Goal: Information Seeking & Learning: Learn about a topic

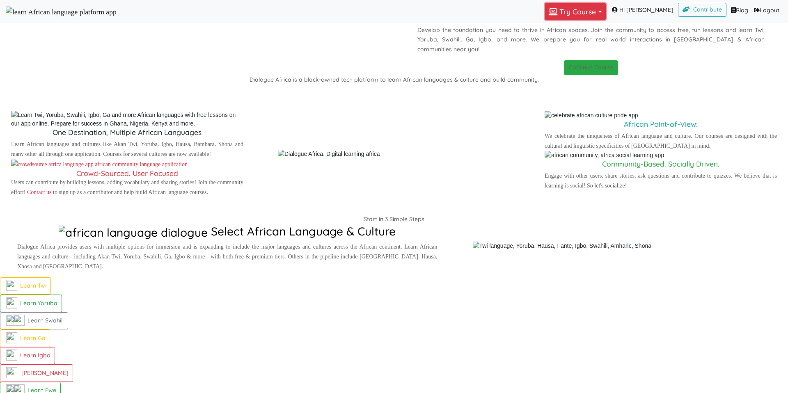
drag, startPoint x: 0, startPoint y: 0, endPoint x: 588, endPoint y: 11, distance: 587.7
click at [588, 11] on button "Try Course Toggle Dropdown" at bounding box center [575, 11] width 61 height 17
click at [578, 36] on button "TWI" at bounding box center [573, 29] width 57 height 11
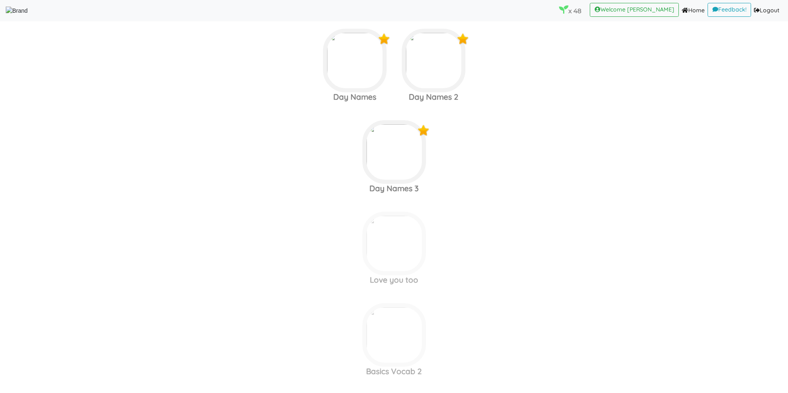
scroll to position [3579, 0]
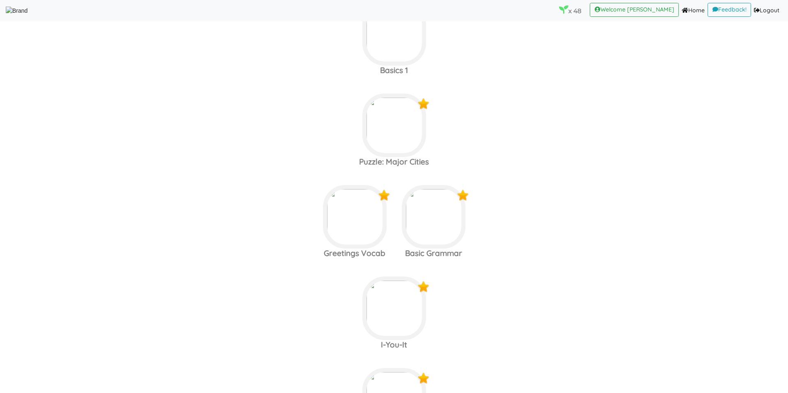
scroll to position [199, 0]
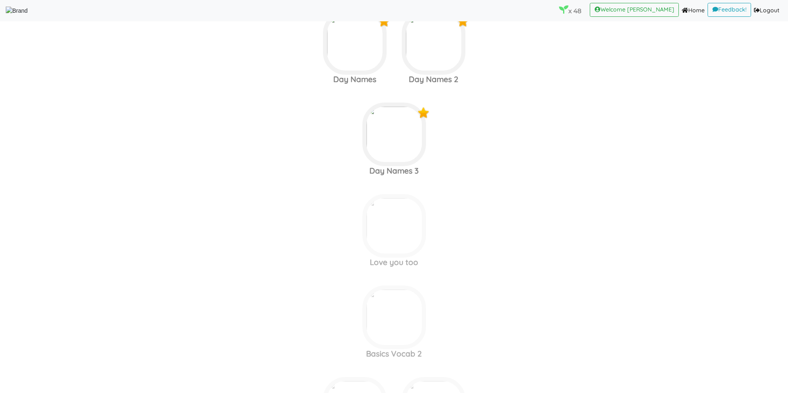
scroll to position [3561, 0]
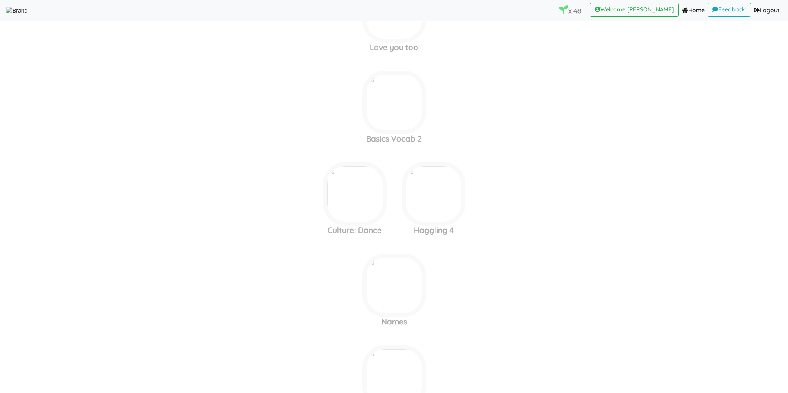
scroll to position [3871, 0]
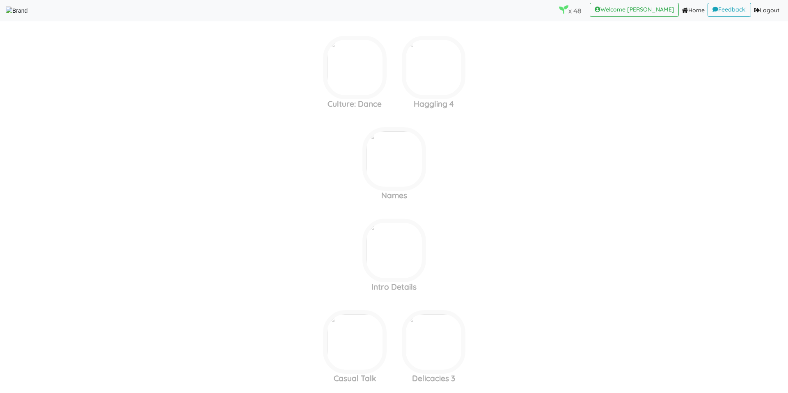
scroll to position [4219, 0]
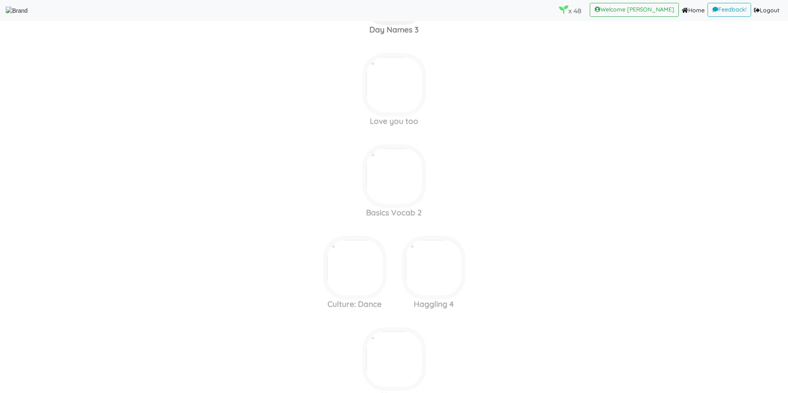
scroll to position [3565, 0]
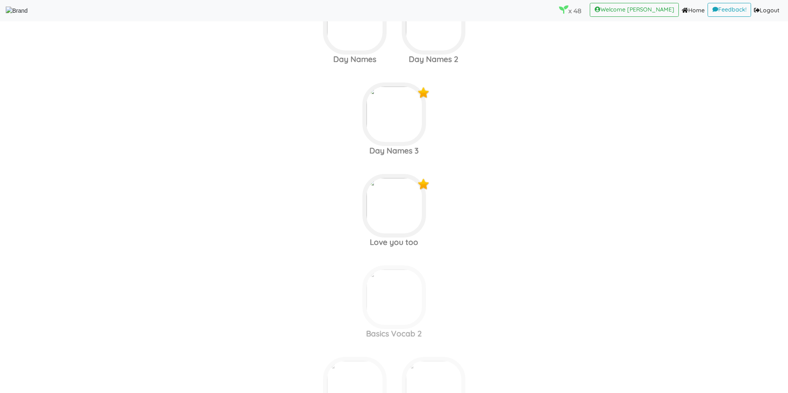
scroll to position [3639, 0]
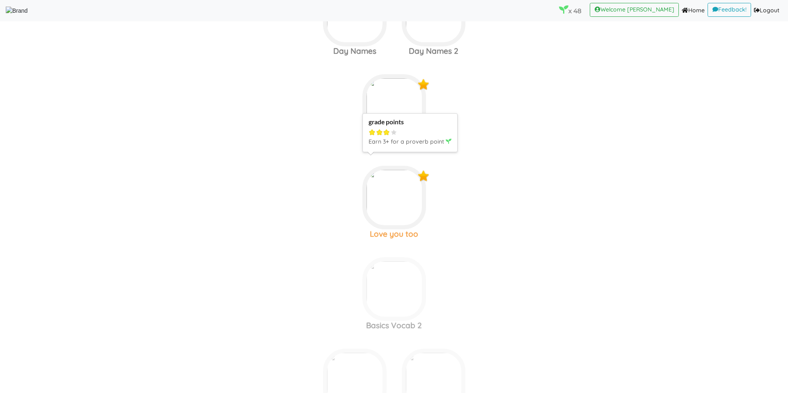
click at [399, 192] on img at bounding box center [394, 198] width 64 height 64
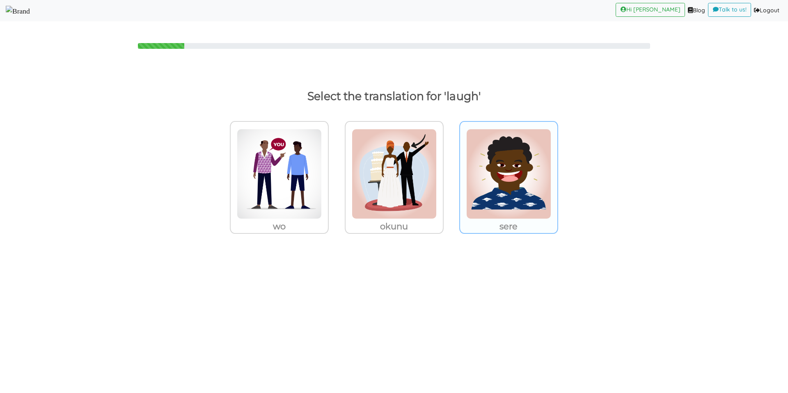
click at [510, 162] on img at bounding box center [508, 174] width 85 height 90
click at [557, 166] on input "sere" at bounding box center [560, 169] width 6 height 6
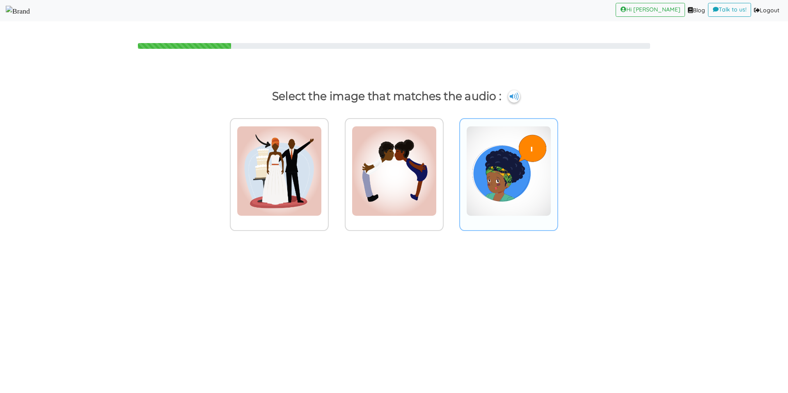
click at [474, 182] on img at bounding box center [508, 171] width 85 height 90
click at [557, 169] on input "radio" at bounding box center [560, 166] width 6 height 6
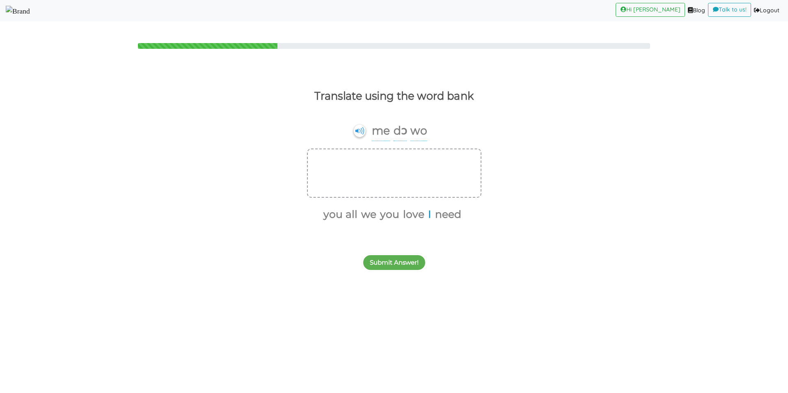
click at [428, 217] on button "I" at bounding box center [428, 215] width 6 height 16
click at [425, 217] on button "love" at bounding box center [416, 215] width 24 height 16
click at [396, 217] on button "you" at bounding box center [404, 215] width 22 height 16
click at [389, 265] on button "Submit Answer!" at bounding box center [394, 262] width 62 height 15
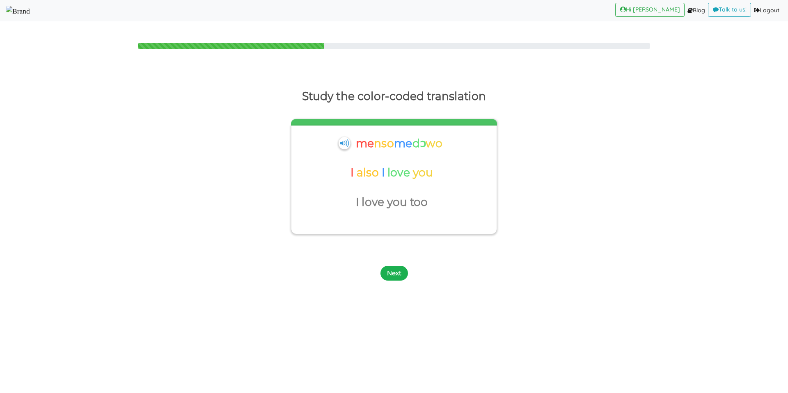
click at [393, 270] on button "Next" at bounding box center [393, 273] width 27 height 15
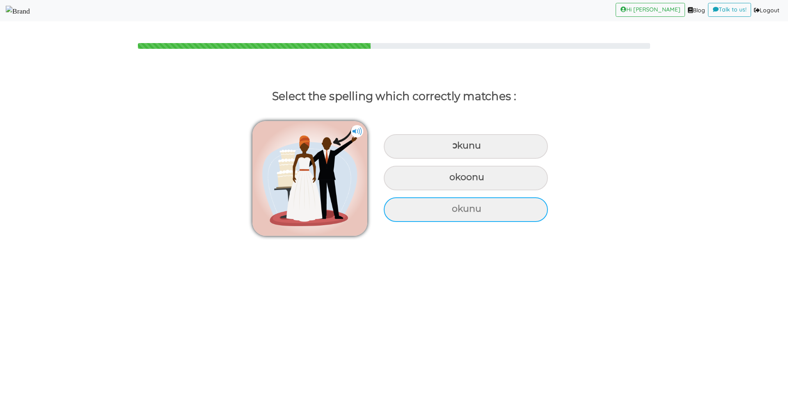
click at [424, 217] on div "okunu" at bounding box center [466, 209] width 164 height 25
click at [450, 212] on input "okunu" at bounding box center [452, 208] width 5 height 5
radio input "true"
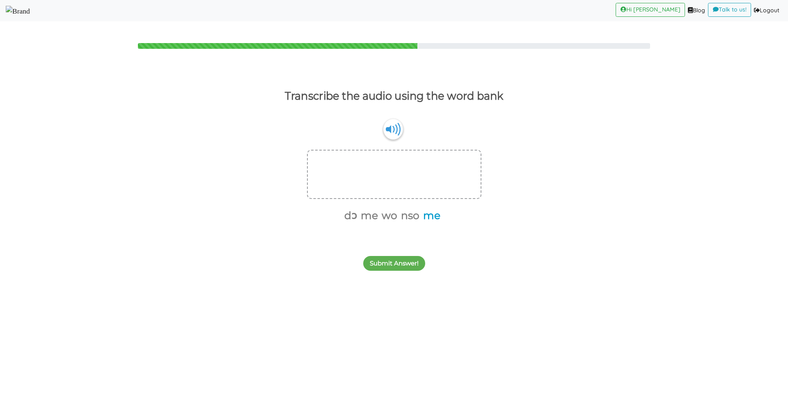
click at [429, 216] on button "me" at bounding box center [430, 216] width 20 height 16
click at [421, 217] on button "nso" at bounding box center [419, 216] width 21 height 16
click at [400, 217] on button "wo" at bounding box center [409, 216] width 18 height 16
click at [387, 216] on button "dɔ" at bounding box center [381, 216] width 16 height 16
click at [410, 161] on button "wo" at bounding box center [405, 161] width 18 height 16
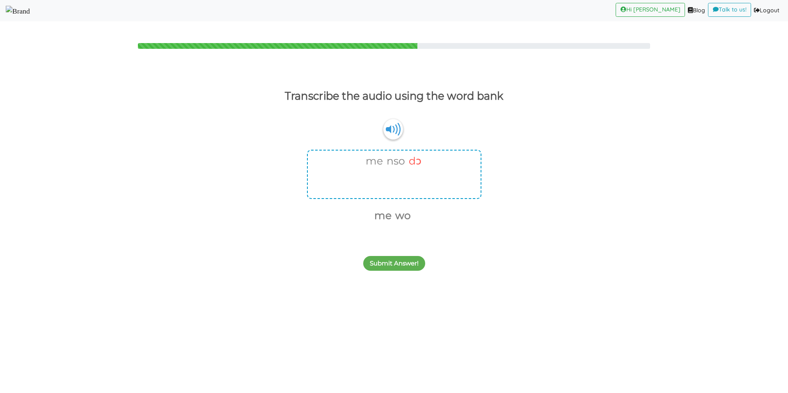
click at [414, 158] on button "dɔ" at bounding box center [414, 161] width 16 height 16
click at [391, 128] on img at bounding box center [393, 129] width 20 height 21
click at [388, 213] on button "me" at bounding box center [390, 216] width 20 height 16
click at [383, 216] on button "dɔ" at bounding box center [381, 216] width 16 height 16
click at [389, 216] on button "wo" at bounding box center [391, 216] width 18 height 16
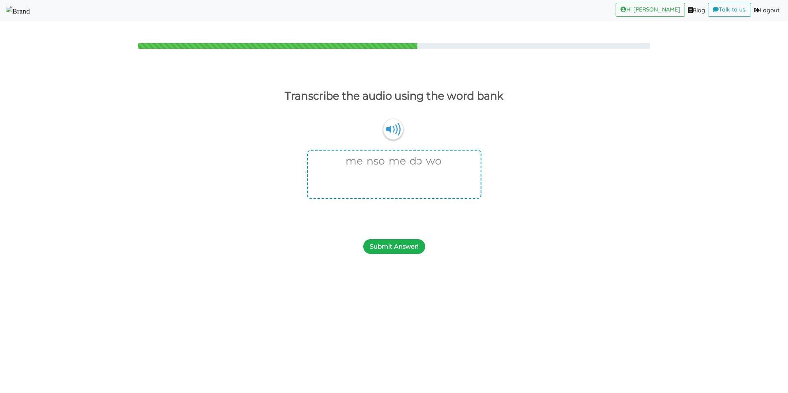
click at [388, 249] on button "Submit Answer!" at bounding box center [394, 246] width 62 height 15
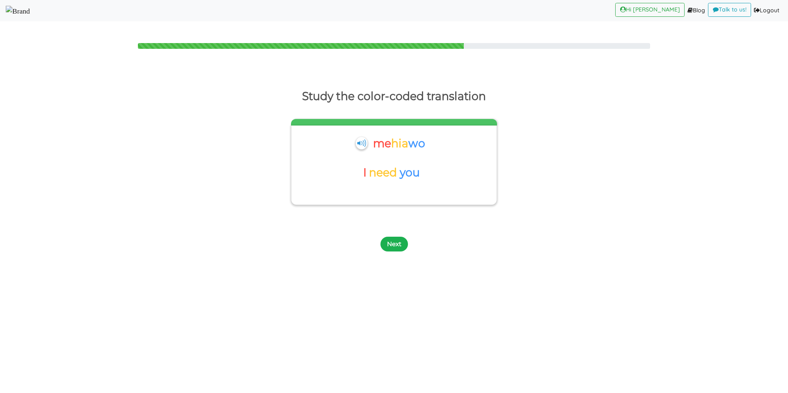
click at [392, 242] on button "Next" at bounding box center [393, 244] width 27 height 15
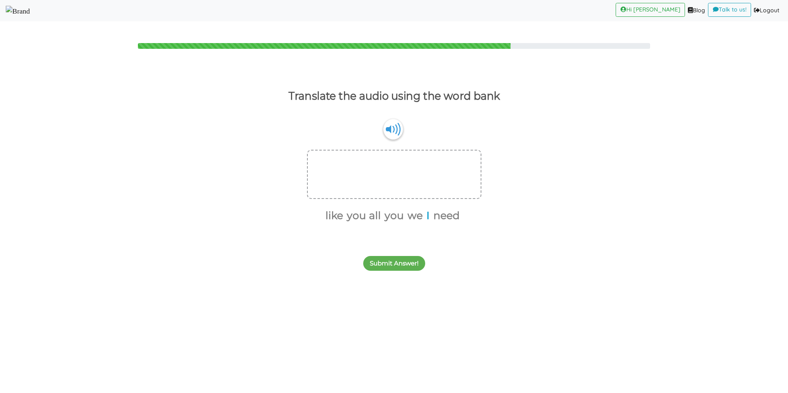
click at [426, 213] on button "I" at bounding box center [426, 216] width 6 height 16
click at [433, 213] on button "need" at bounding box center [441, 216] width 29 height 16
click at [406, 213] on button "you" at bounding box center [411, 216] width 22 height 16
click at [385, 259] on button "Submit Answer!" at bounding box center [394, 263] width 62 height 15
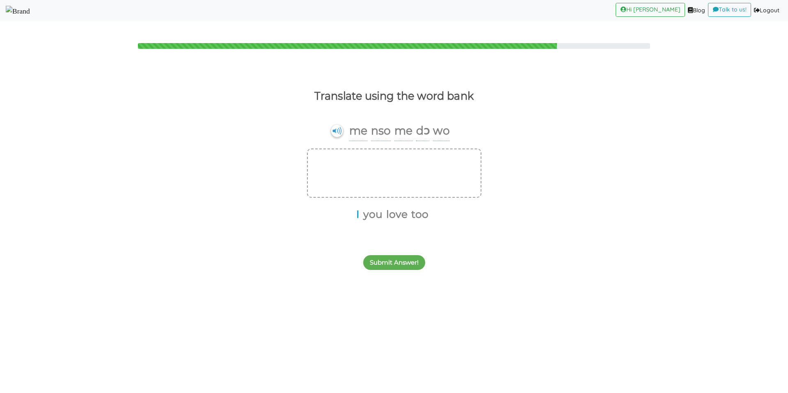
click at [359, 213] on button "I" at bounding box center [356, 215] width 6 height 16
click at [386, 214] on button "love" at bounding box center [392, 215] width 24 height 16
click at [382, 214] on button "you" at bounding box center [380, 215] width 22 height 16
click at [389, 214] on button "too" at bounding box center [391, 215] width 20 height 16
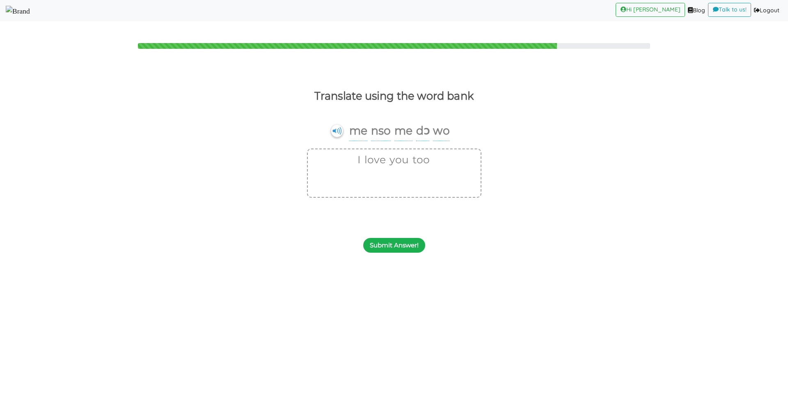
click at [398, 245] on button "Submit Answer!" at bounding box center [394, 245] width 62 height 15
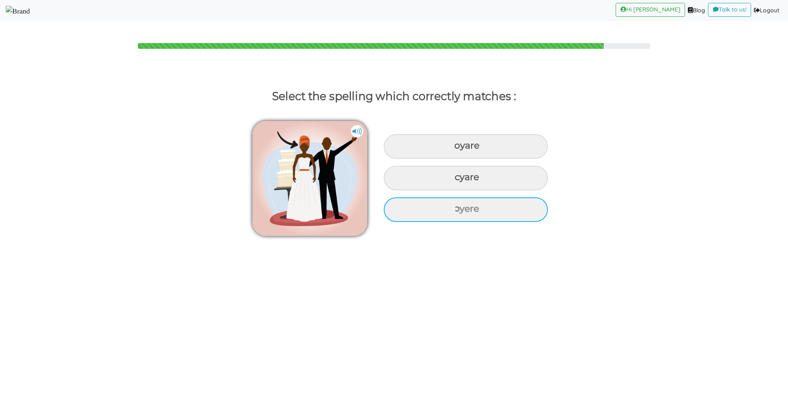
click at [453, 202] on div "ɔyere" at bounding box center [466, 209] width 164 height 25
click at [453, 206] on input "ɔyere" at bounding box center [455, 208] width 5 height 5
radio input "true"
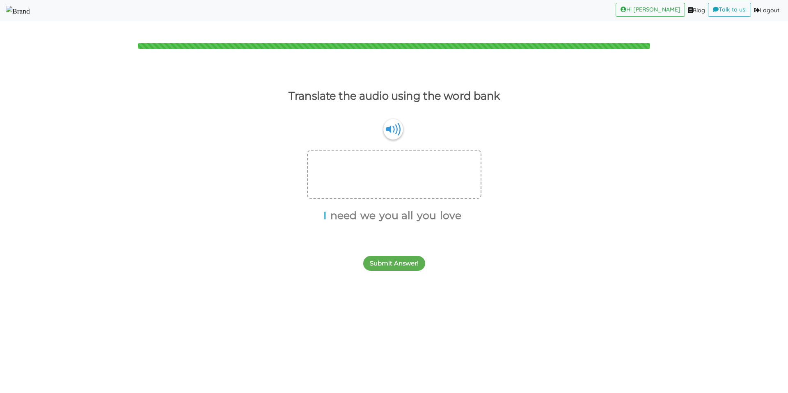
click at [325, 214] on button "I" at bounding box center [323, 216] width 6 height 16
click at [442, 216] on button "love" at bounding box center [446, 216] width 24 height 16
click at [436, 215] on button "you" at bounding box center [434, 216] width 22 height 16
click at [407, 258] on button "Submit Answer!" at bounding box center [394, 263] width 62 height 15
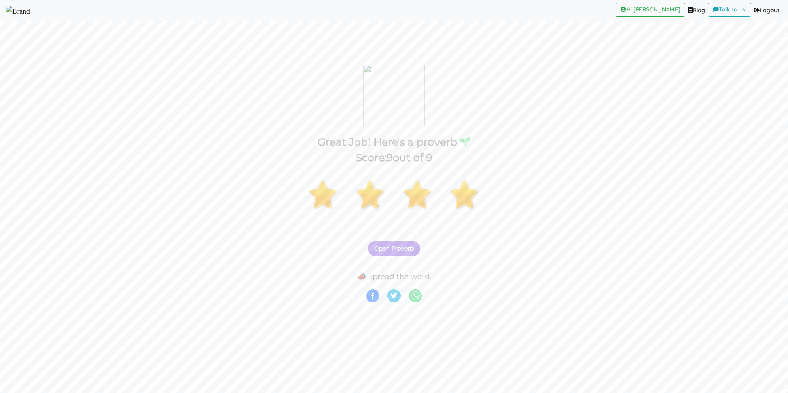
click at [408, 251] on span "Open Proverb" at bounding box center [393, 248] width 39 height 7
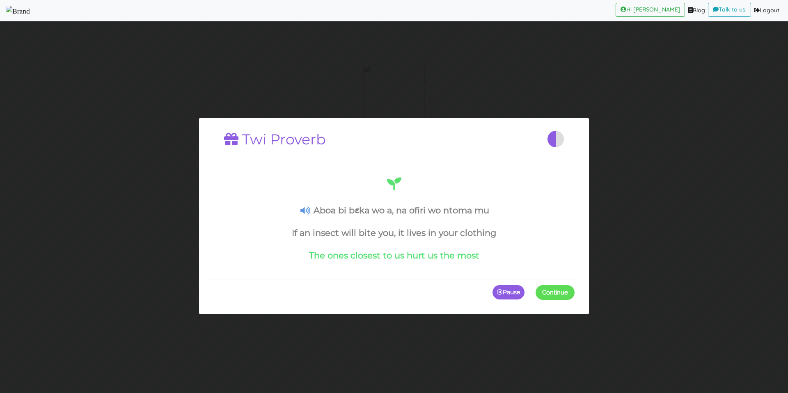
click at [574, 294] on span at bounding box center [574, 292] width 0 height 15
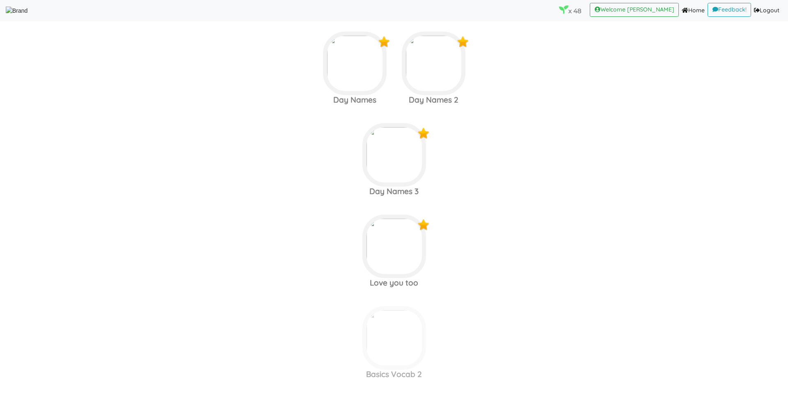
scroll to position [3476, 0]
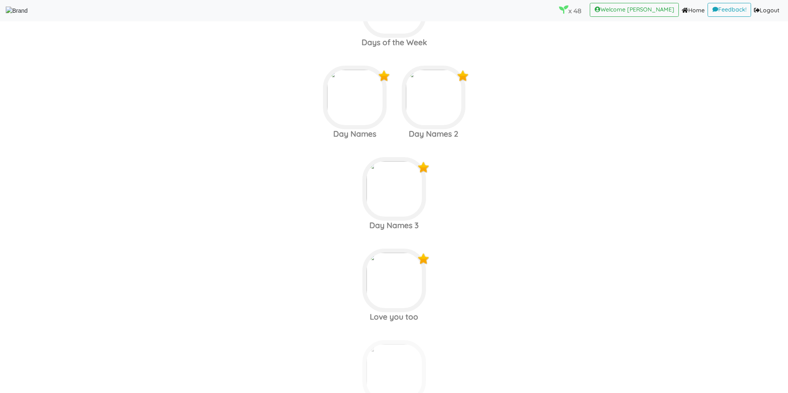
scroll to position [3507, 0]
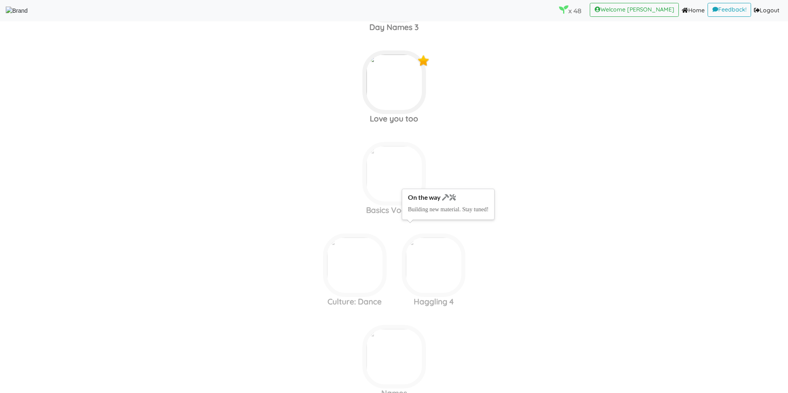
scroll to position [3620, 0]
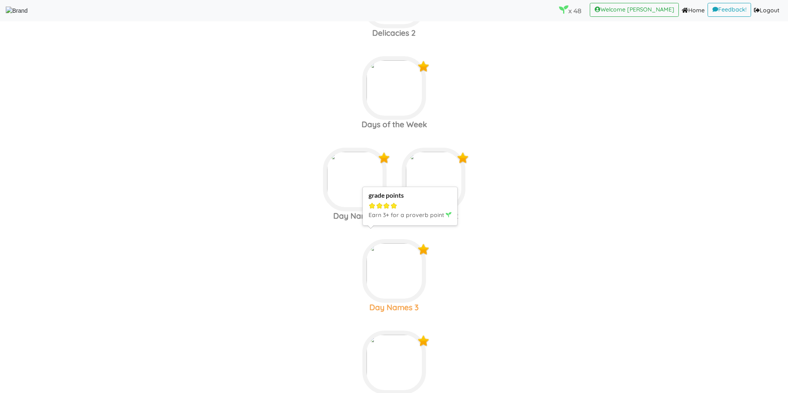
scroll to position [3369, 0]
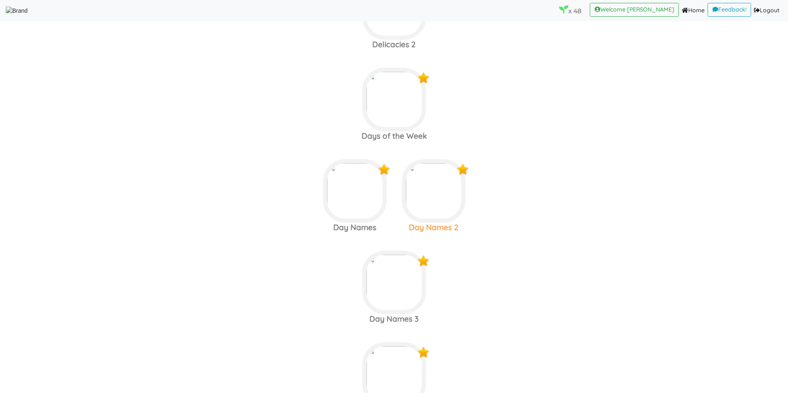
scroll to position [3589, 0]
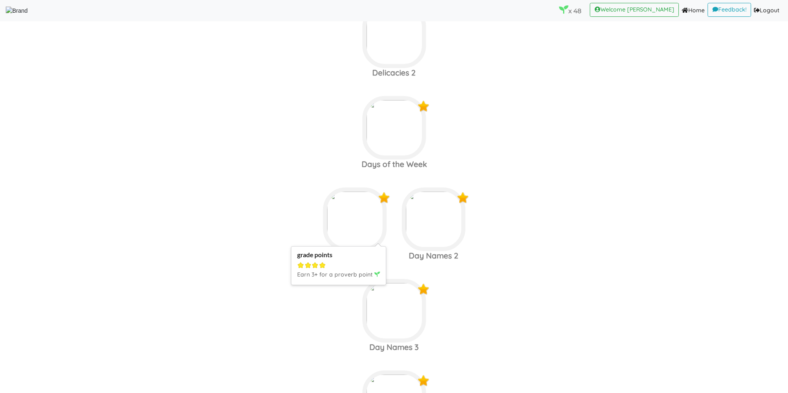
scroll to position [3382, 0]
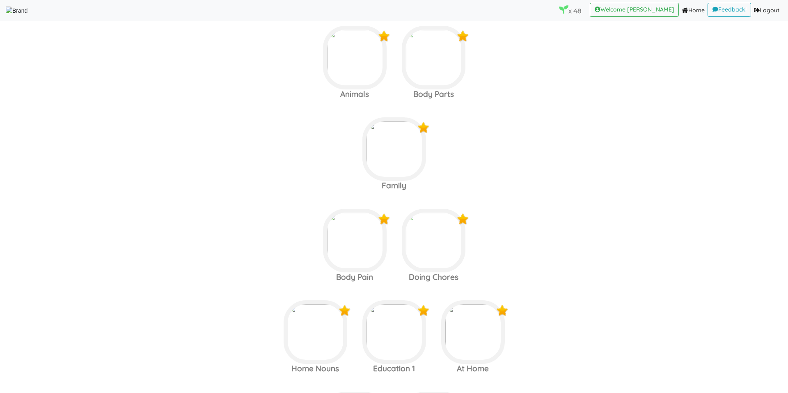
scroll to position [1302, 0]
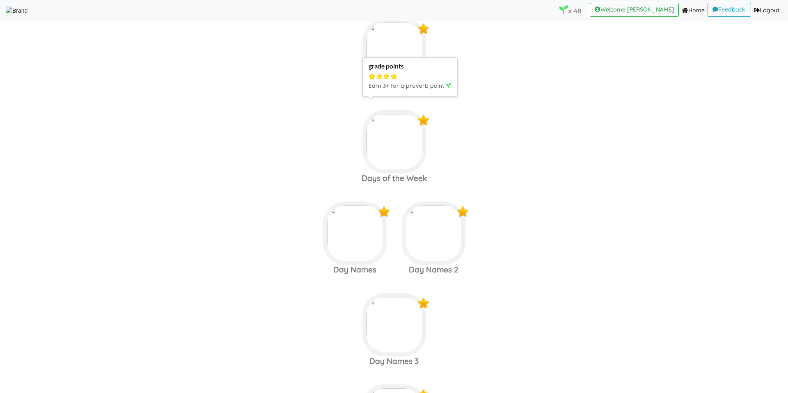
scroll to position [3557, 0]
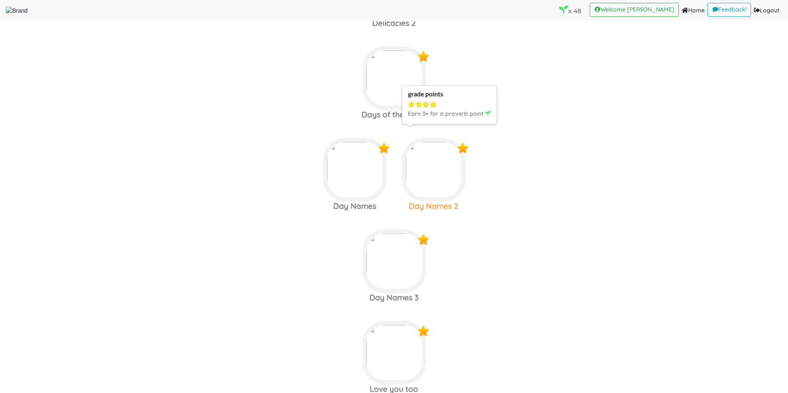
scroll to position [3409, 0]
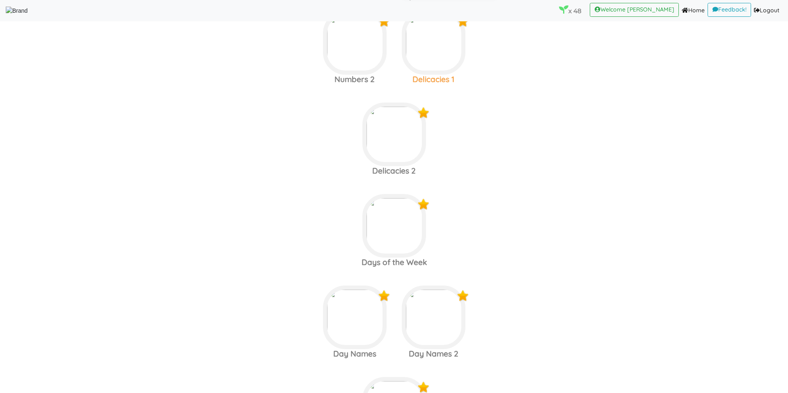
scroll to position [3475, 0]
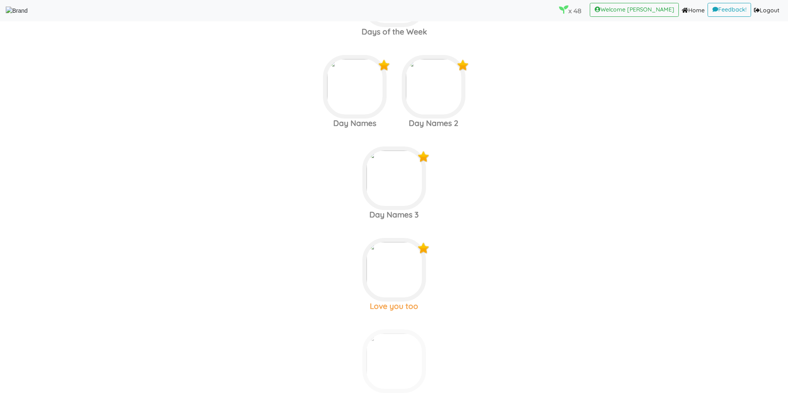
scroll to position [3576, 0]
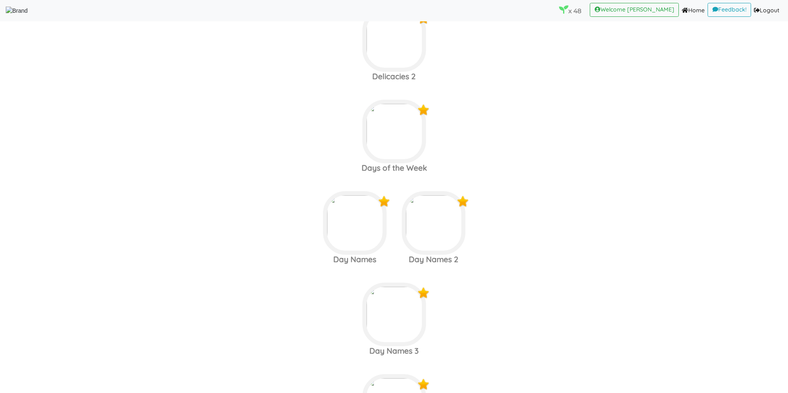
scroll to position [3377, 0]
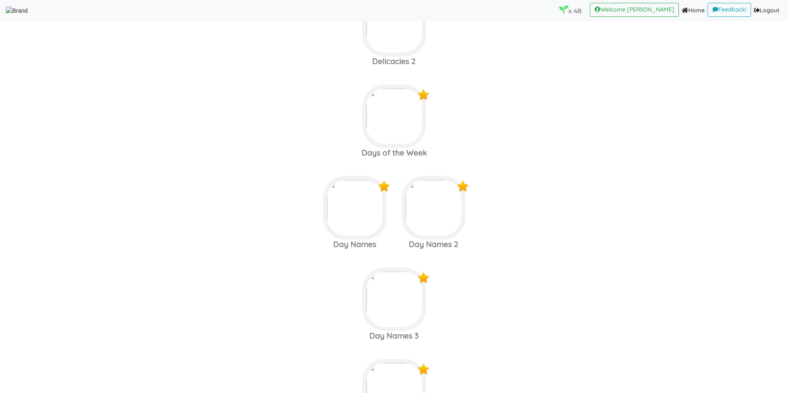
scroll to position [3610, 0]
